Goal: Information Seeking & Learning: Compare options

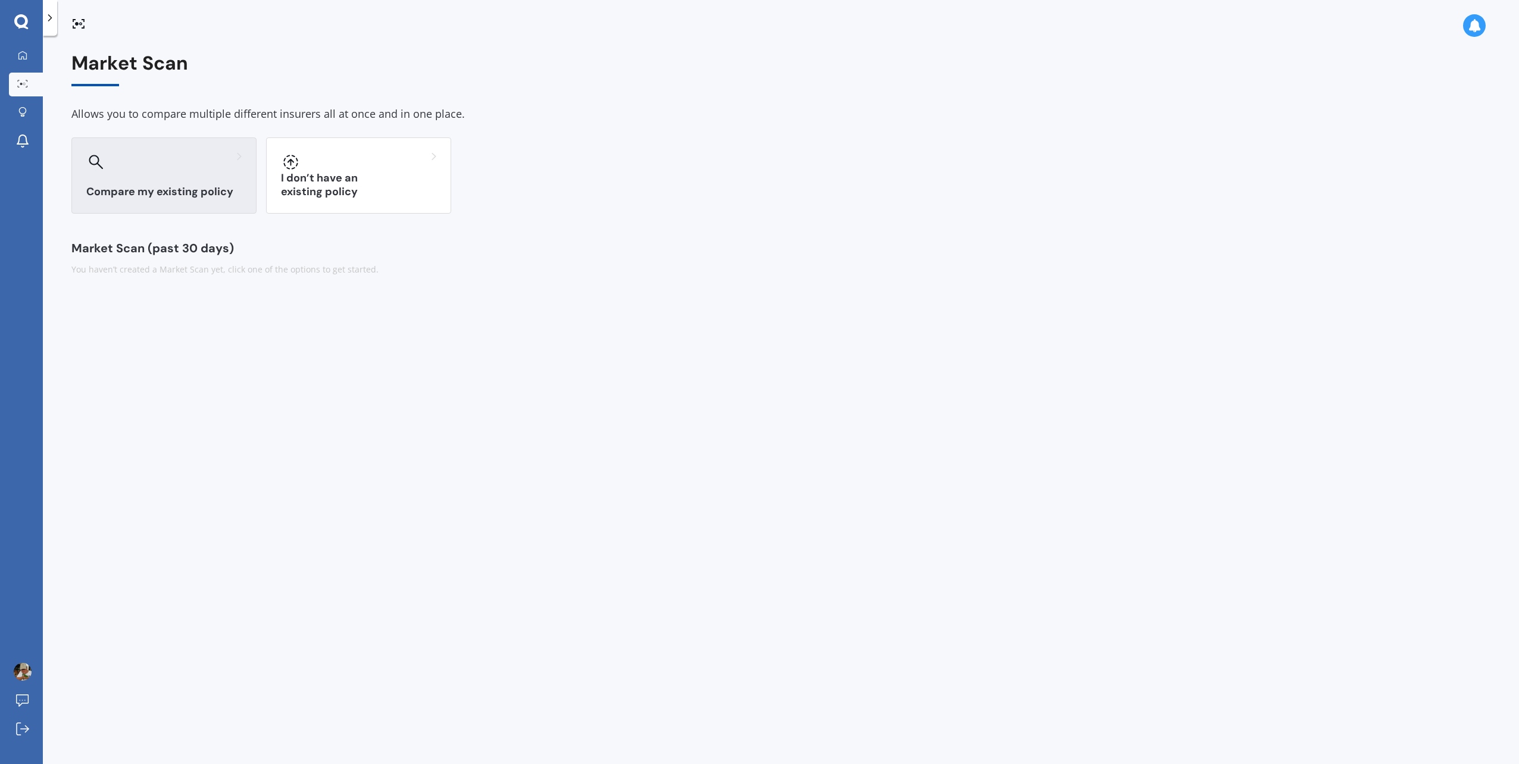
click at [190, 167] on div at bounding box center [163, 161] width 155 height 19
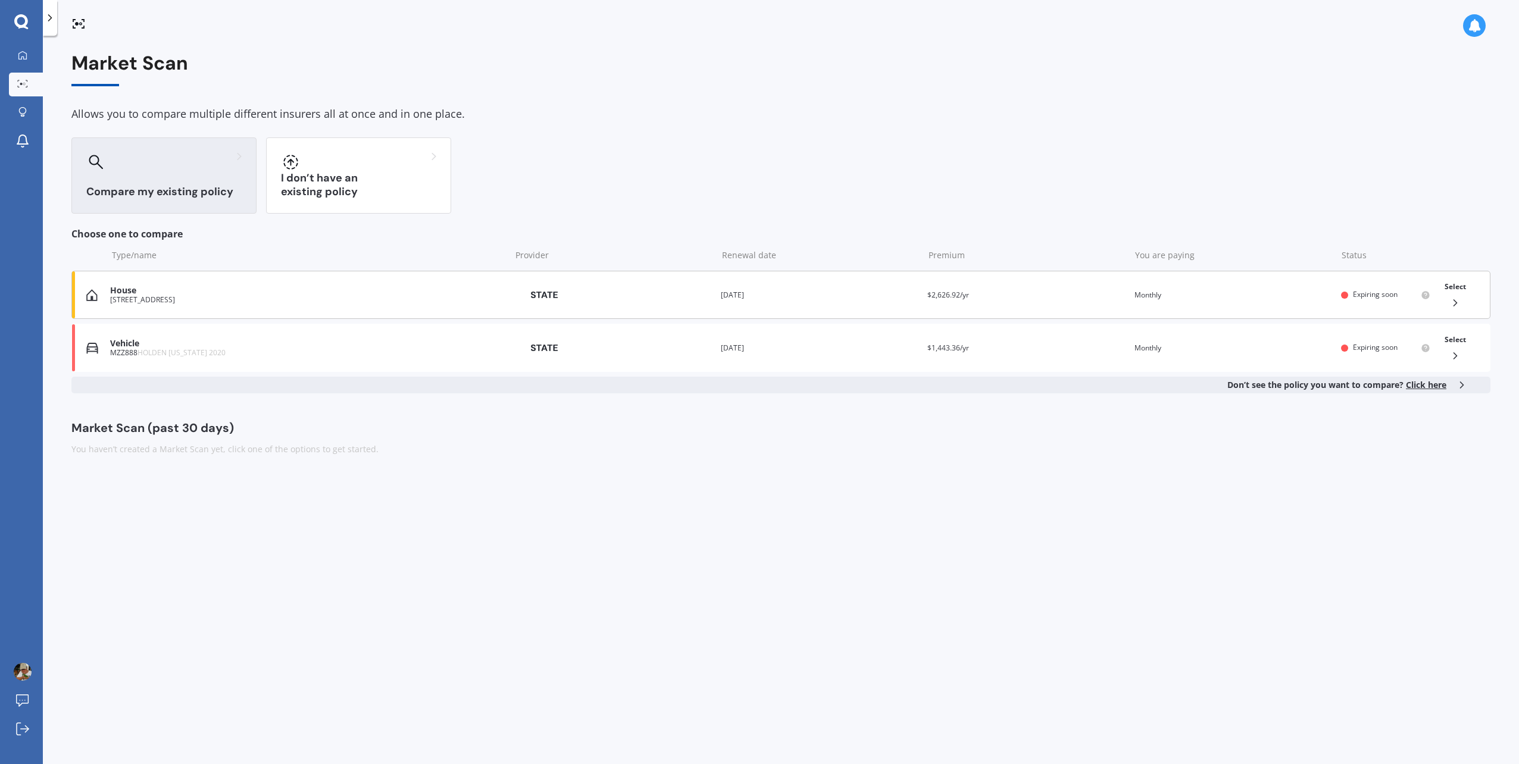
click at [1456, 298] on icon at bounding box center [1455, 303] width 12 height 12
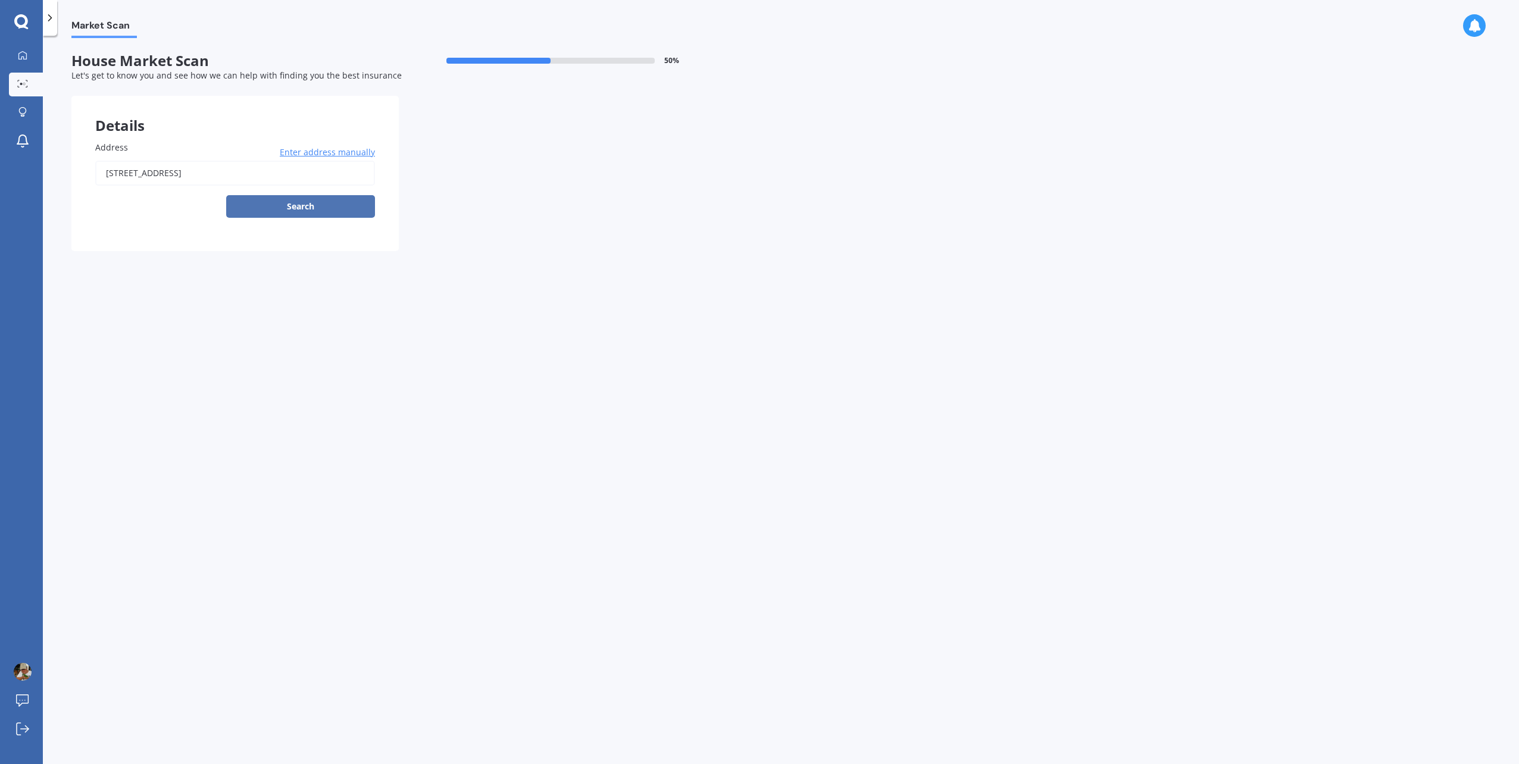
click at [309, 212] on button "Search" at bounding box center [300, 206] width 149 height 23
type input "[STREET_ADDRESS]"
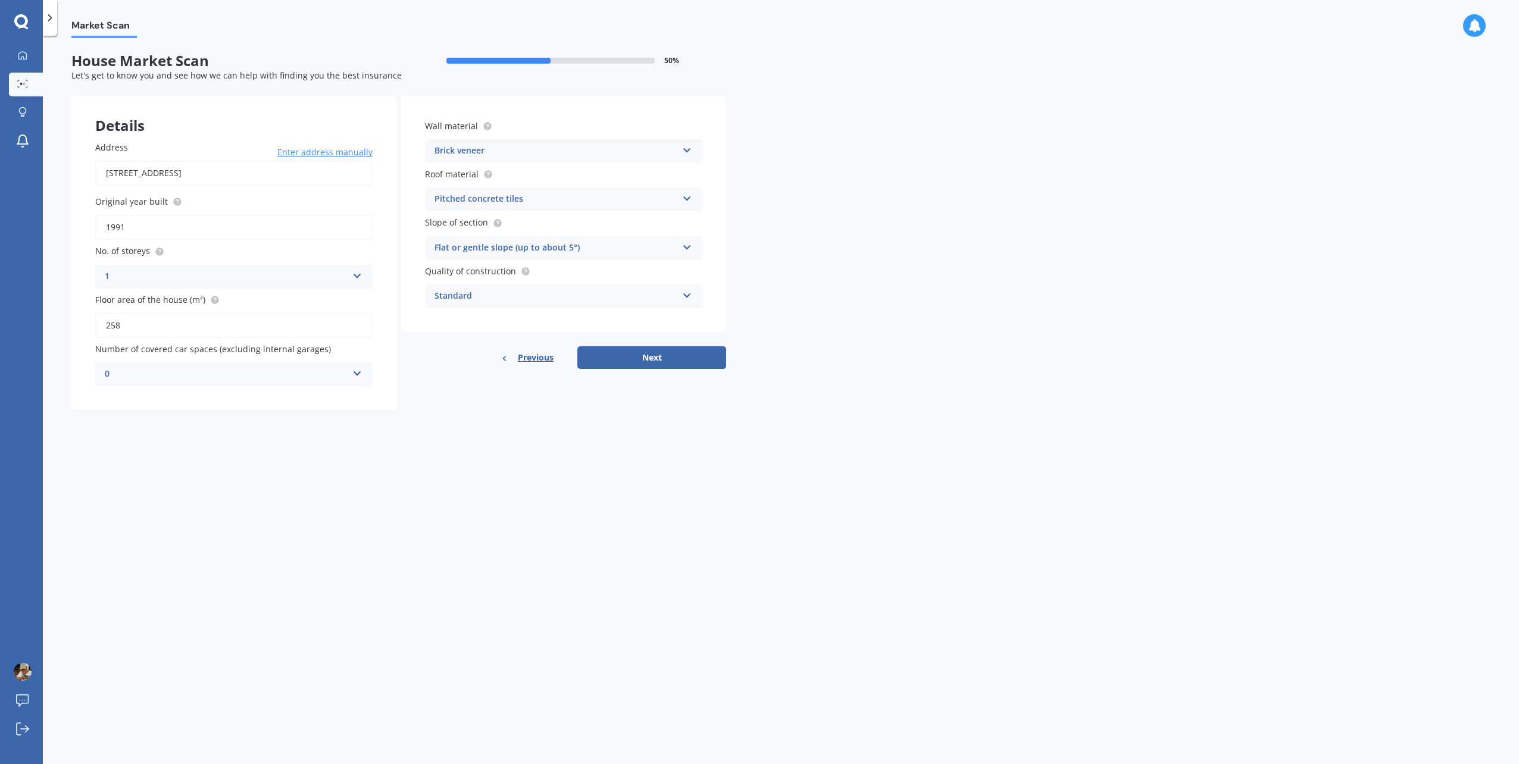
click at [690, 150] on icon at bounding box center [687, 148] width 10 height 8
click at [670, 357] on button "Next" at bounding box center [651, 357] width 149 height 23
select select "10"
select select "06"
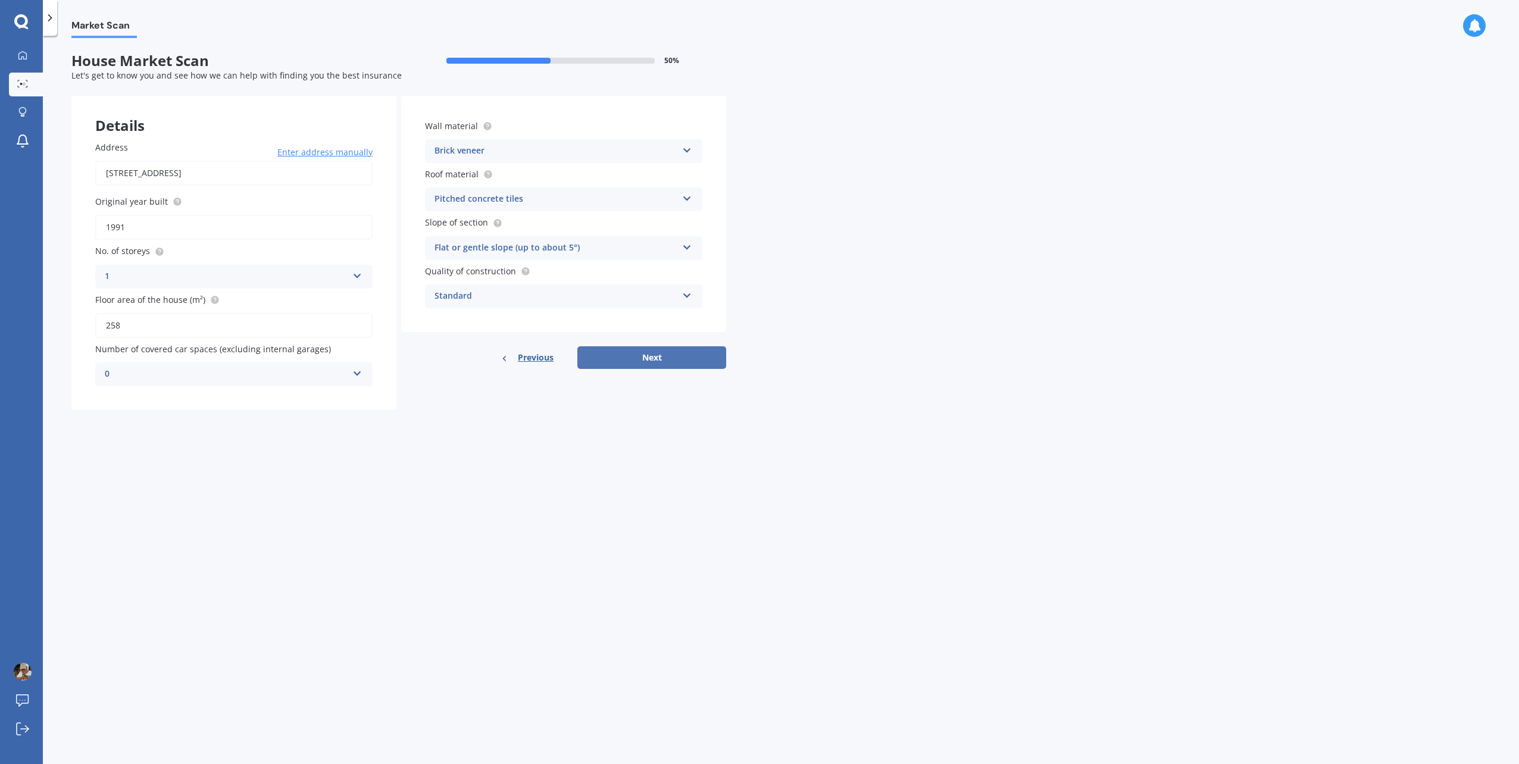
select select "1963"
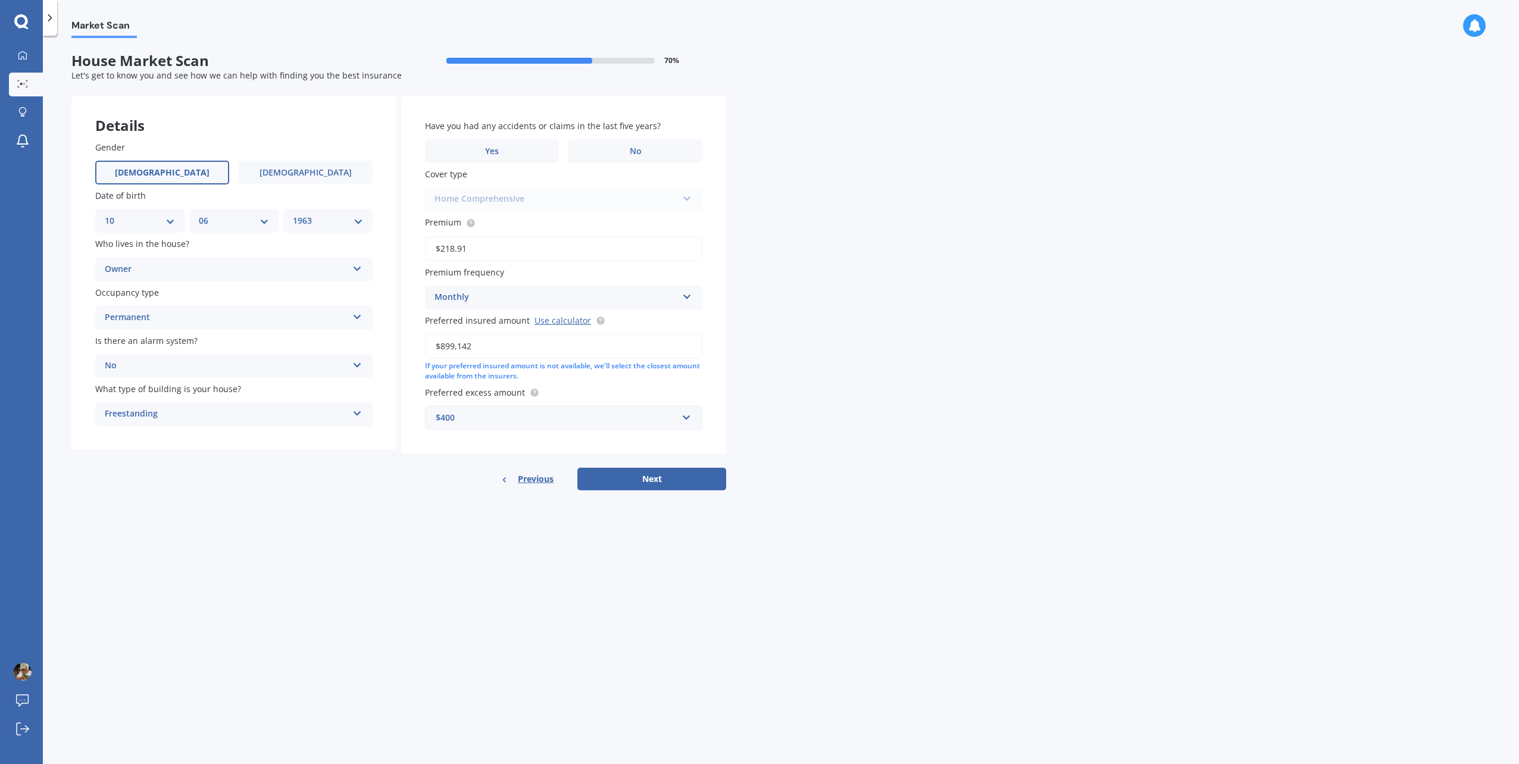
click at [549, 478] on span "Previous" at bounding box center [536, 479] width 36 height 18
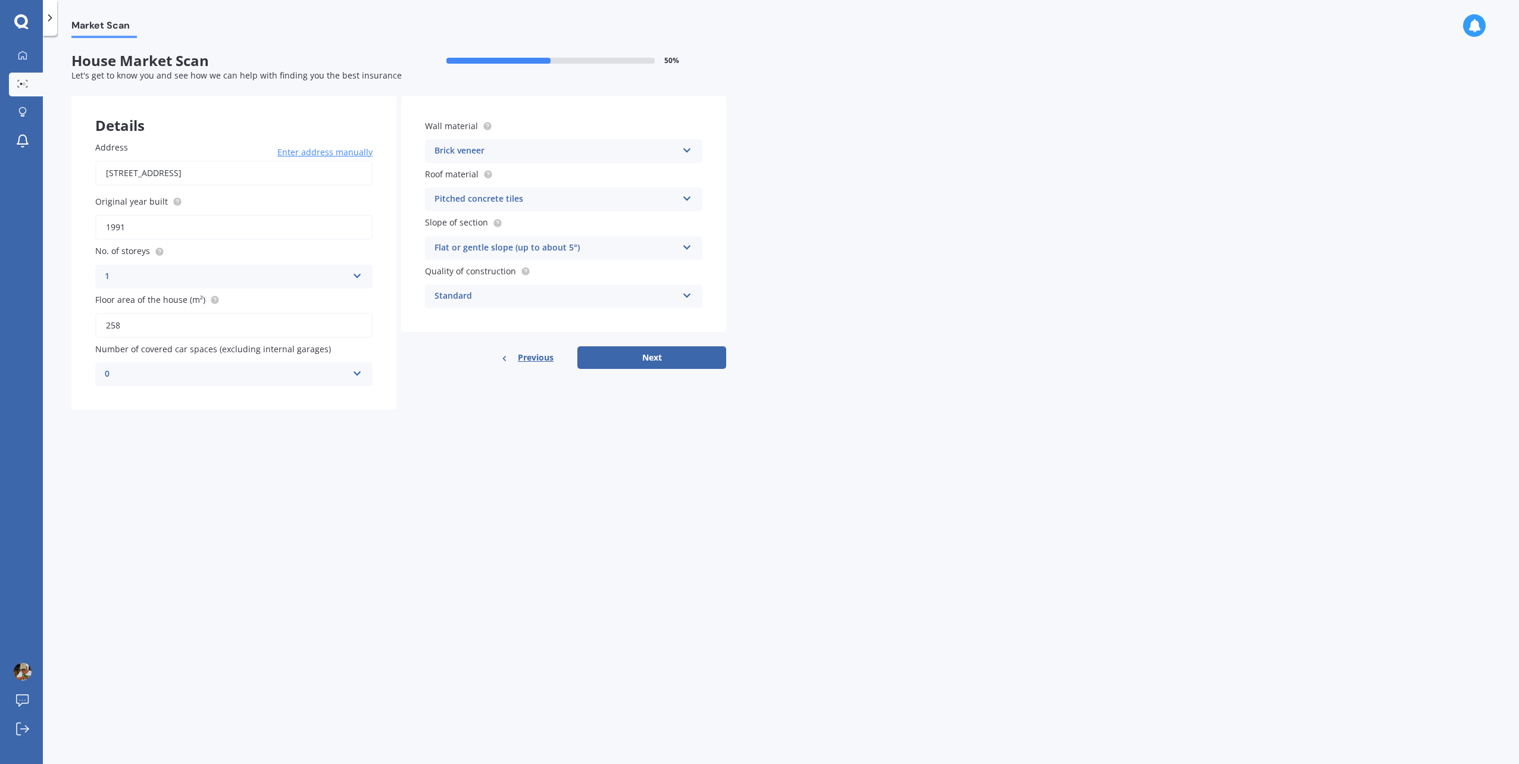
click at [596, 292] on div "Standard" at bounding box center [555, 296] width 243 height 14
click at [479, 338] on div "High" at bounding box center [564, 340] width 276 height 21
click at [626, 352] on button "Next" at bounding box center [651, 357] width 149 height 23
select select "10"
select select "06"
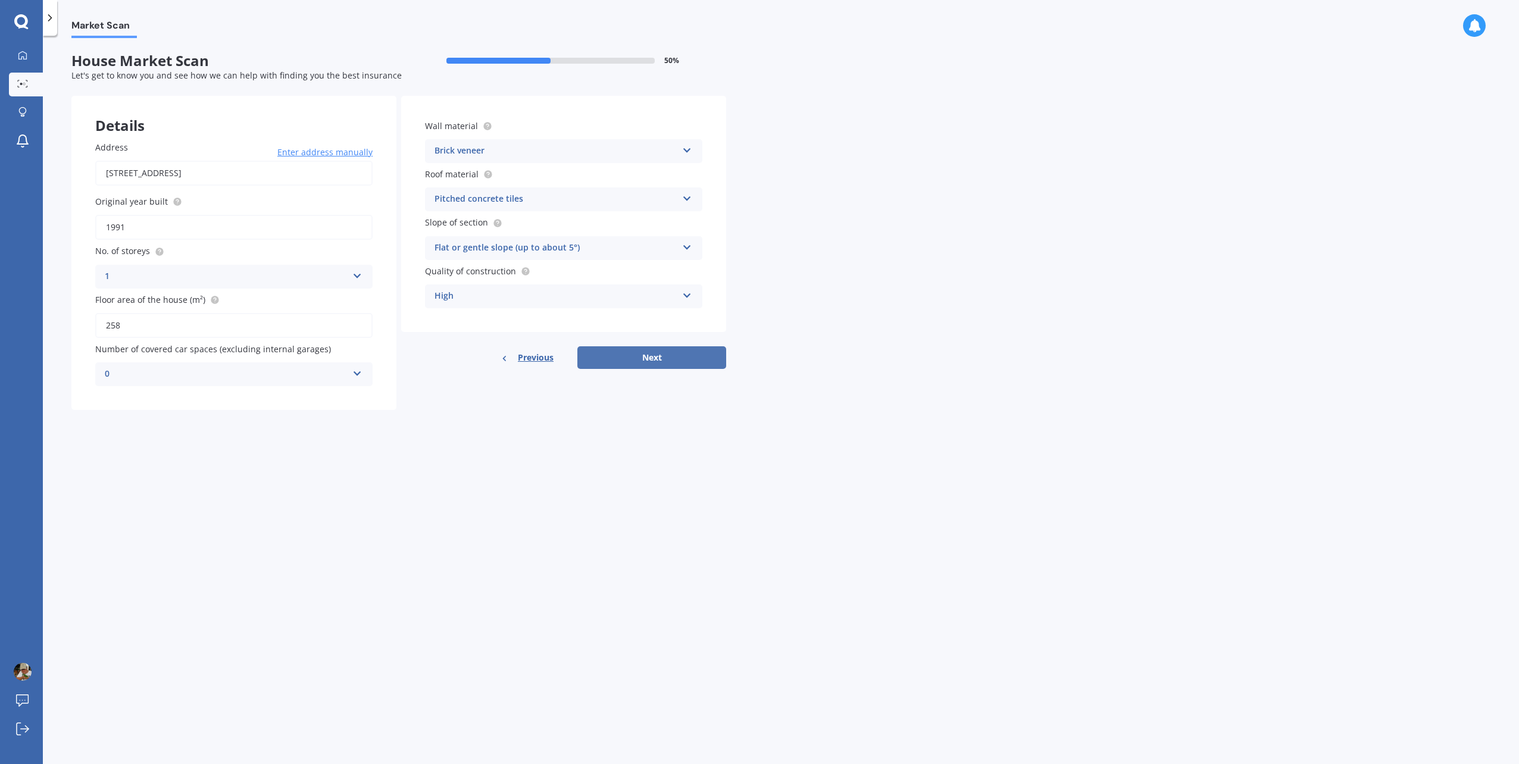
select select "1963"
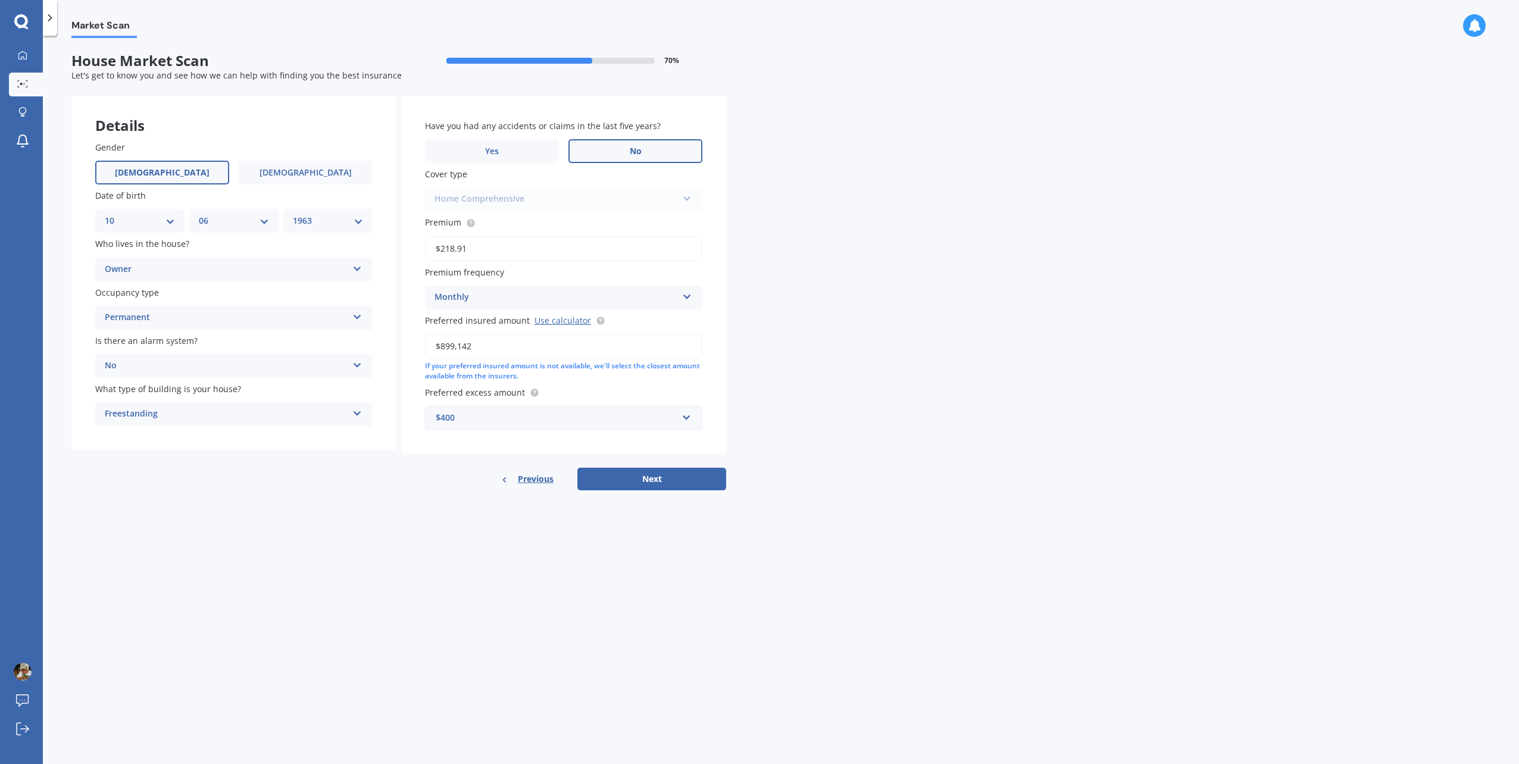
click at [631, 155] on span "No" at bounding box center [636, 151] width 12 height 10
click at [0, 0] on input "No" at bounding box center [0, 0] width 0 height 0
click at [661, 477] on button "Next" at bounding box center [651, 479] width 149 height 23
select select "10"
select select "06"
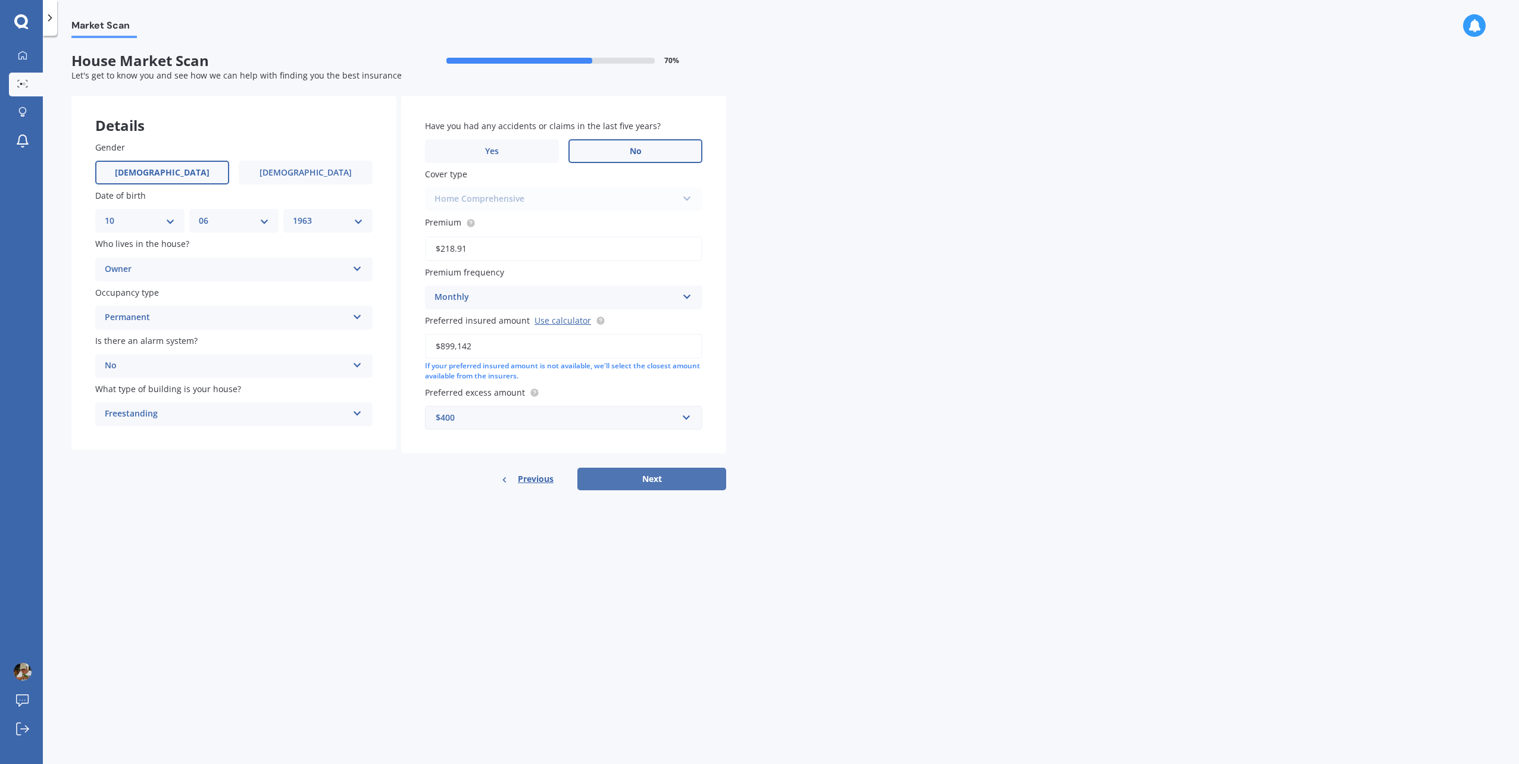
select select "1963"
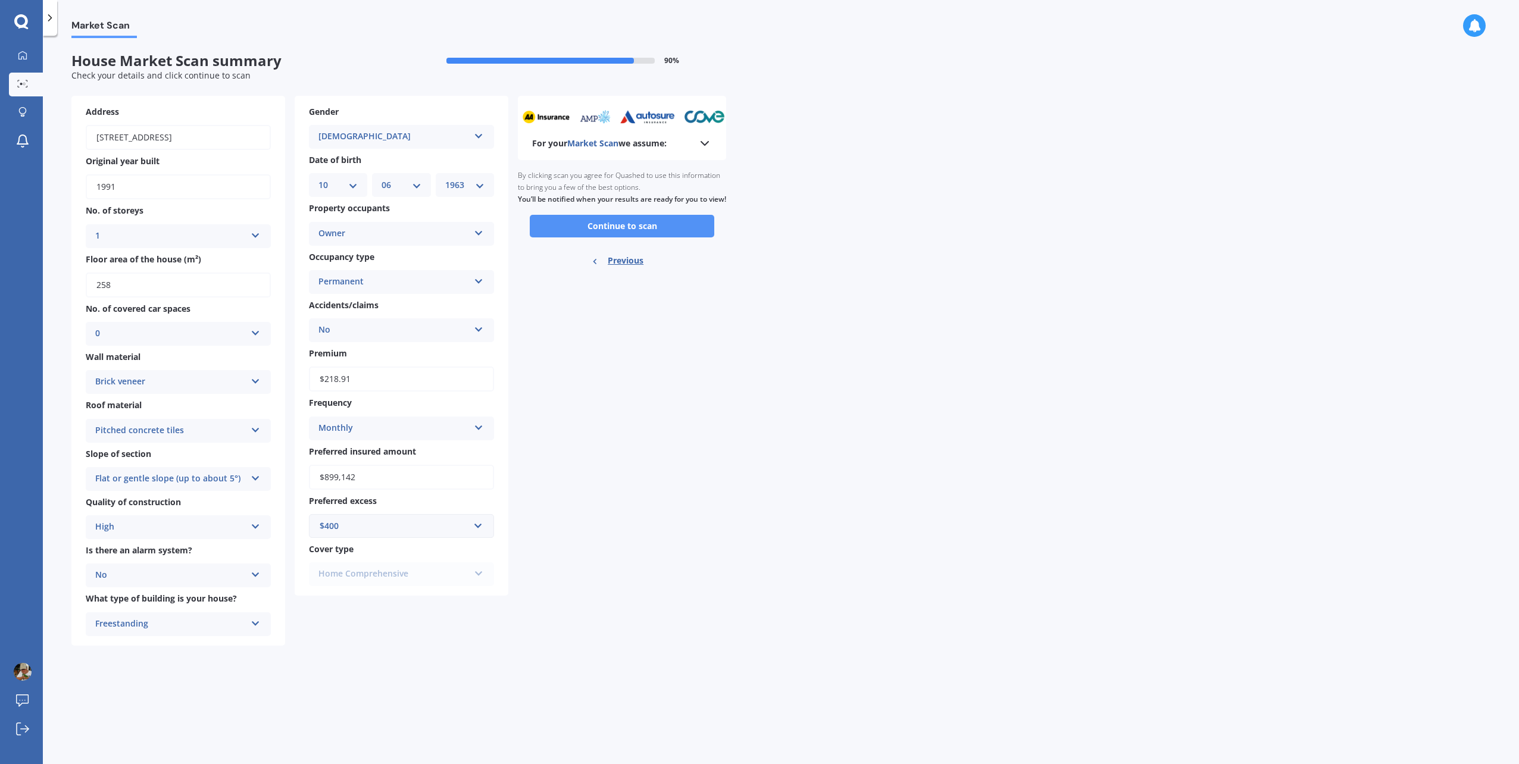
click at [619, 237] on button "Continue to scan" at bounding box center [622, 226] width 184 height 23
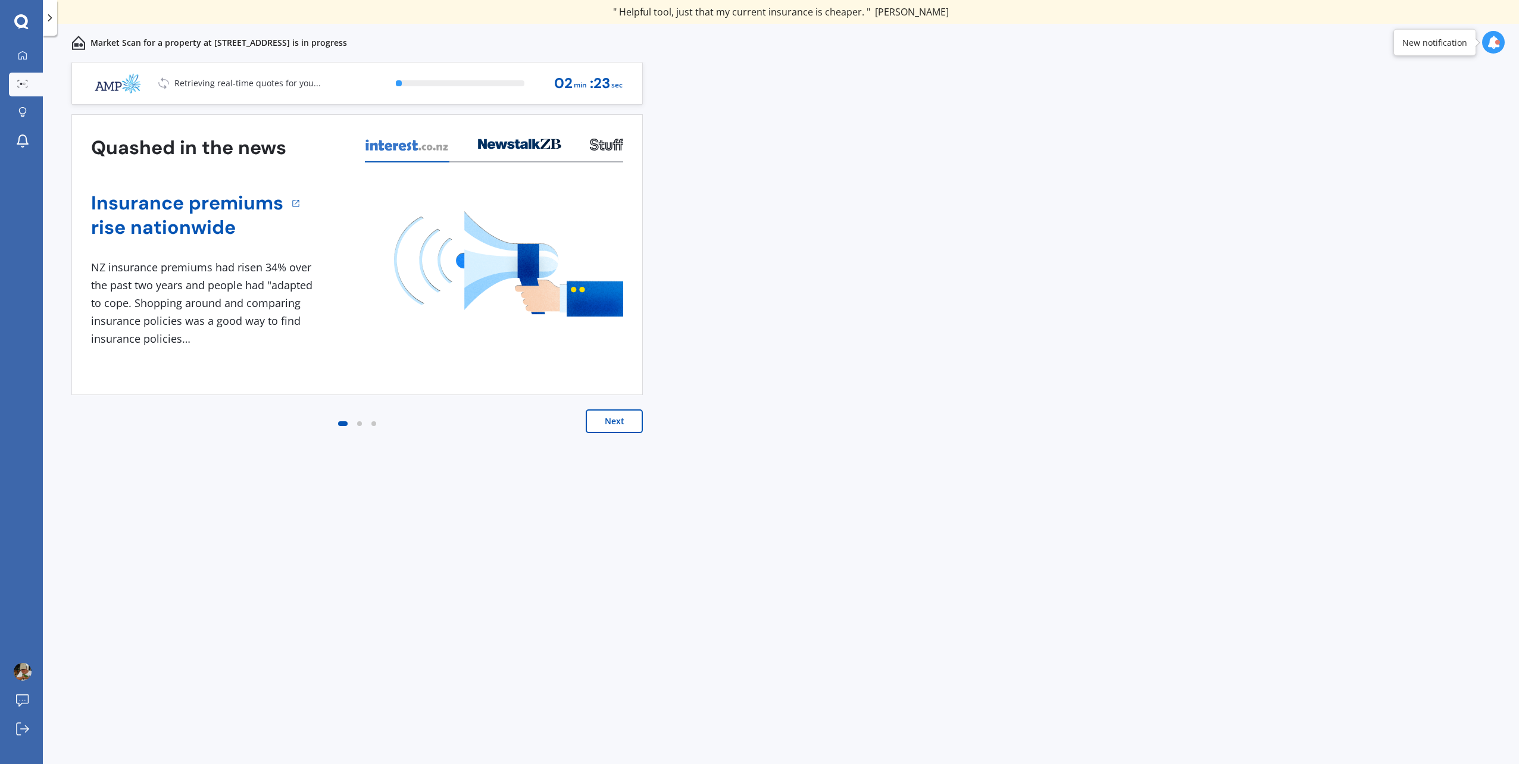
click at [619, 421] on button "Next" at bounding box center [614, 421] width 57 height 24
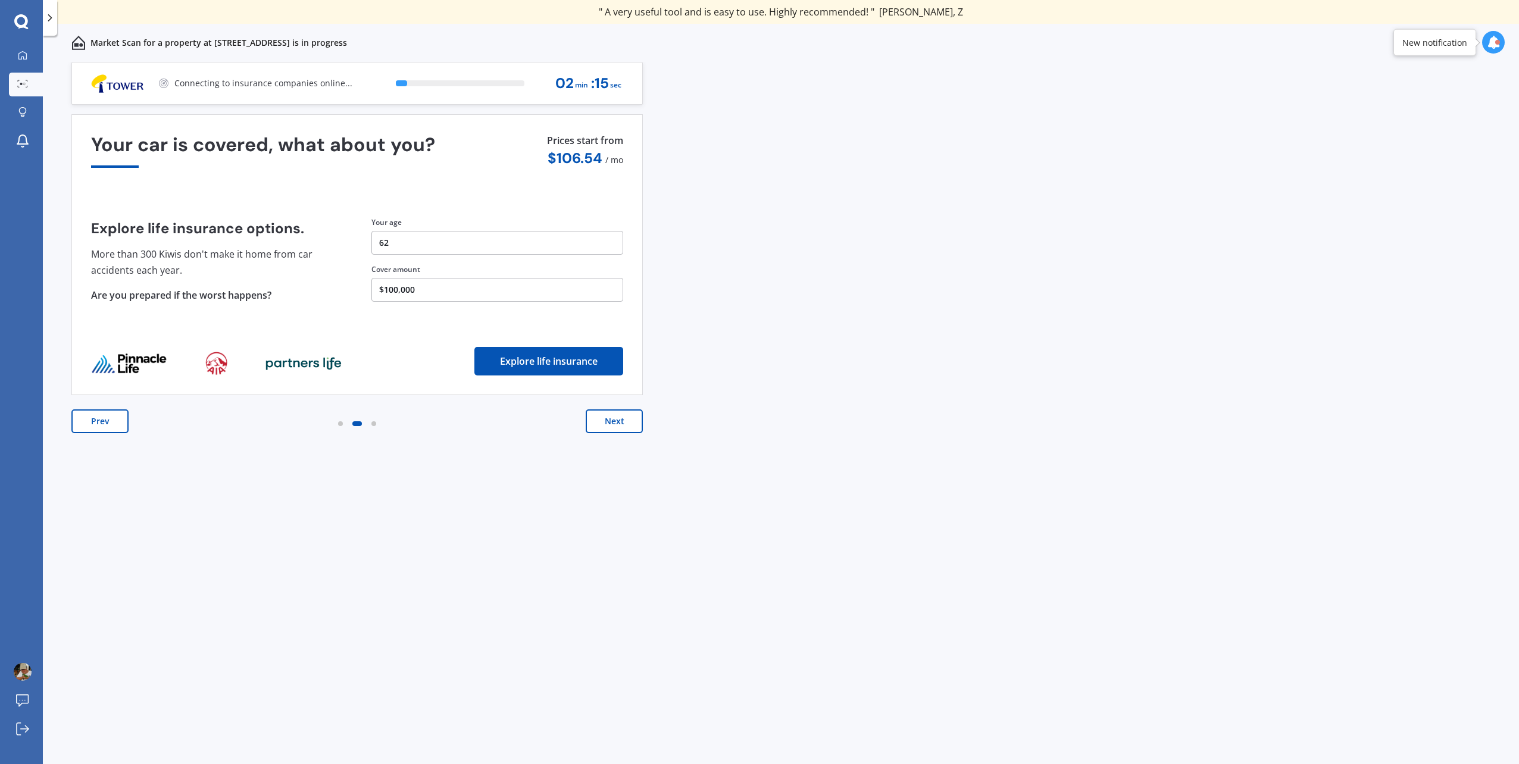
click at [619, 421] on button "Next" at bounding box center [614, 421] width 57 height 24
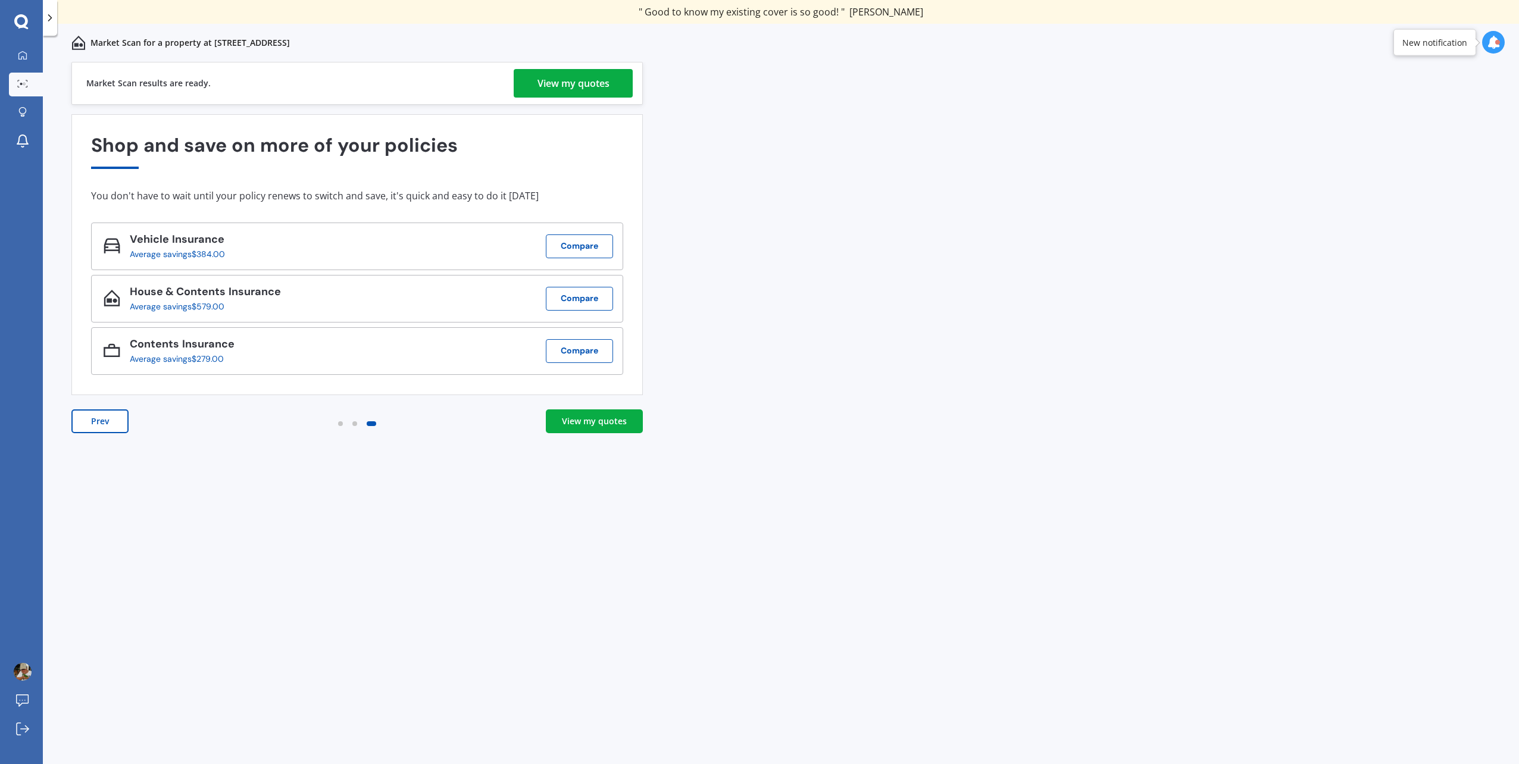
click at [583, 94] on div "View my quotes" at bounding box center [573, 83] width 72 height 29
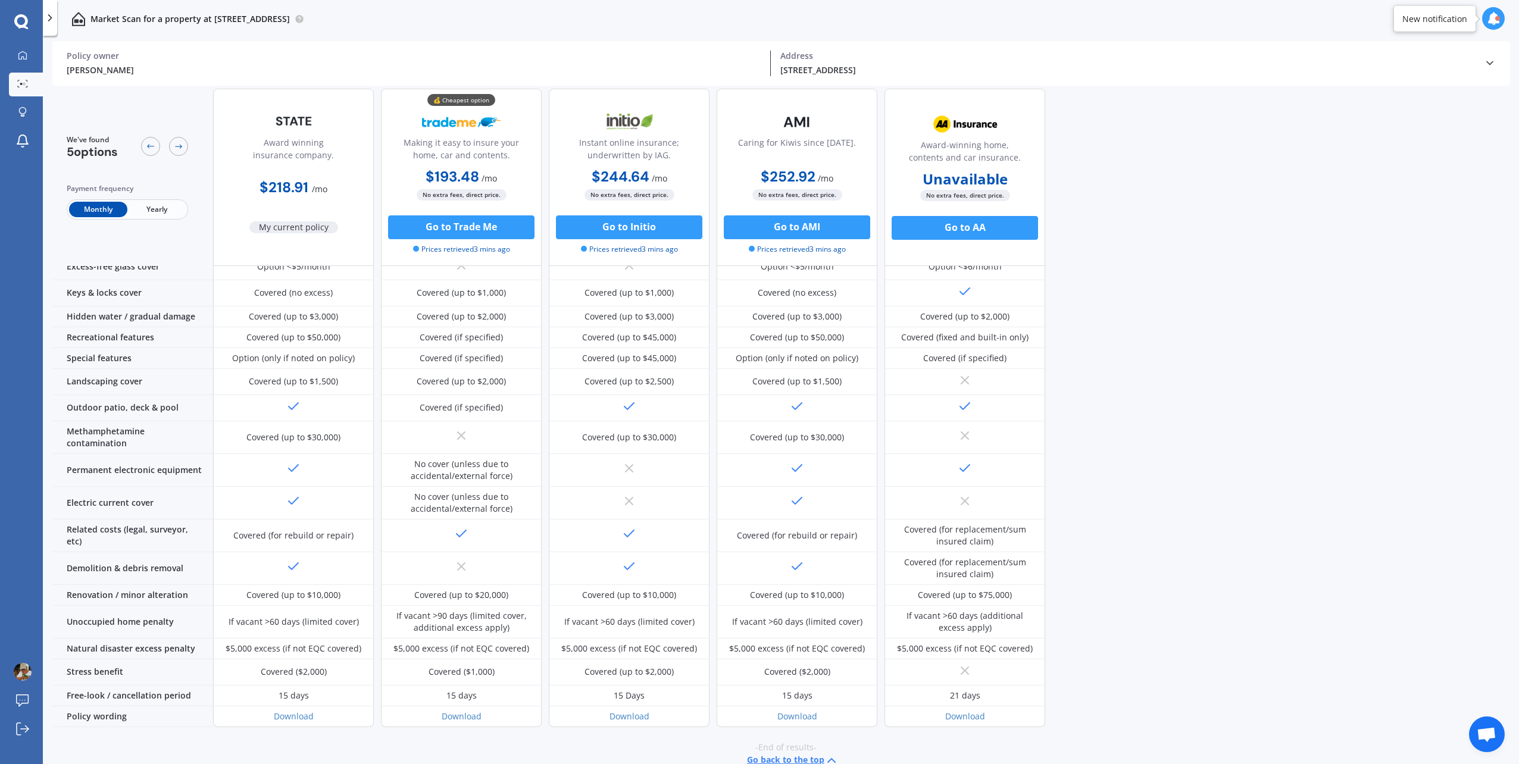
scroll to position [222, 0]
